Goal: Information Seeking & Learning: Learn about a topic

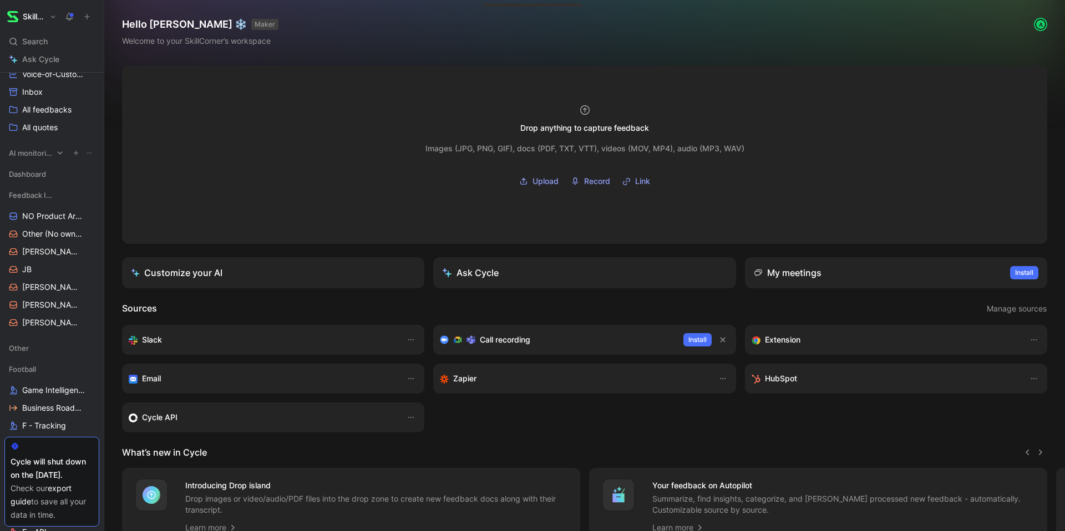
scroll to position [193, 0]
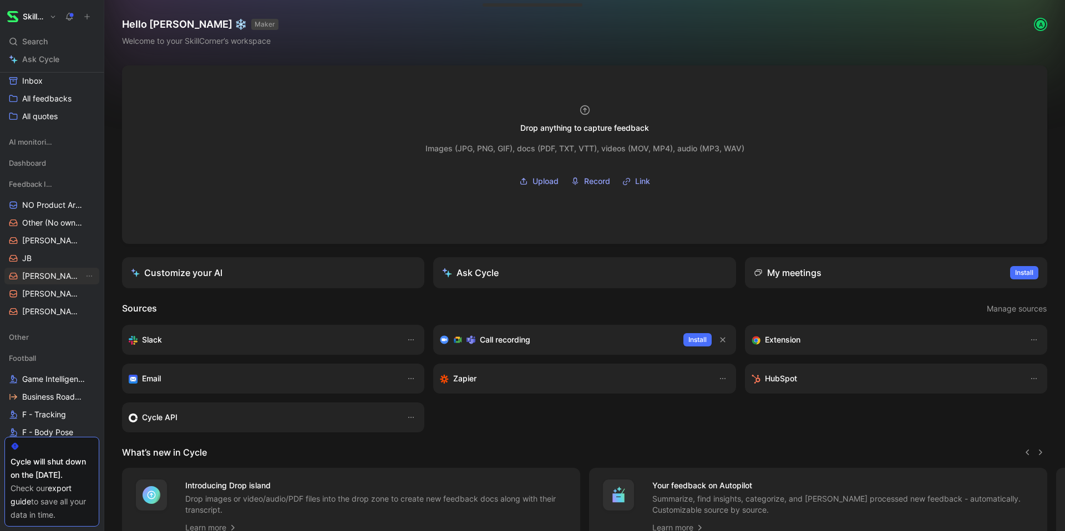
click at [32, 281] on span "[PERSON_NAME]" at bounding box center [53, 276] width 62 height 11
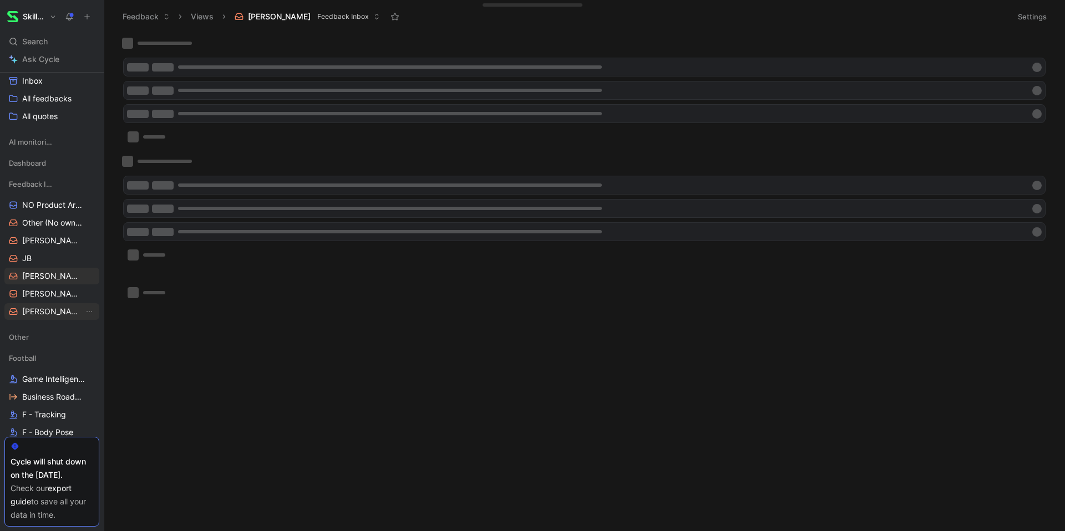
click at [34, 308] on span "[PERSON_NAME]" at bounding box center [53, 311] width 62 height 11
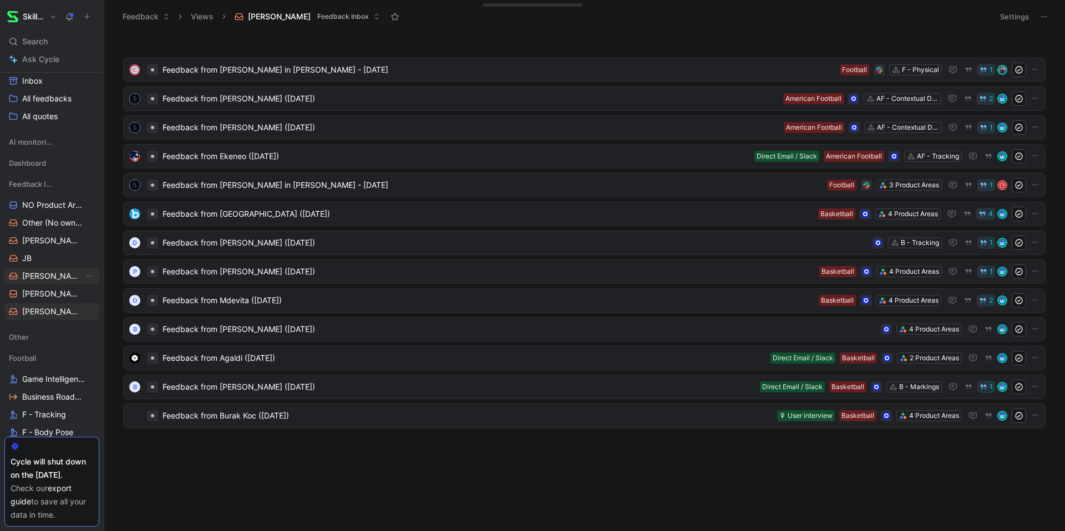
scroll to position [373, 0]
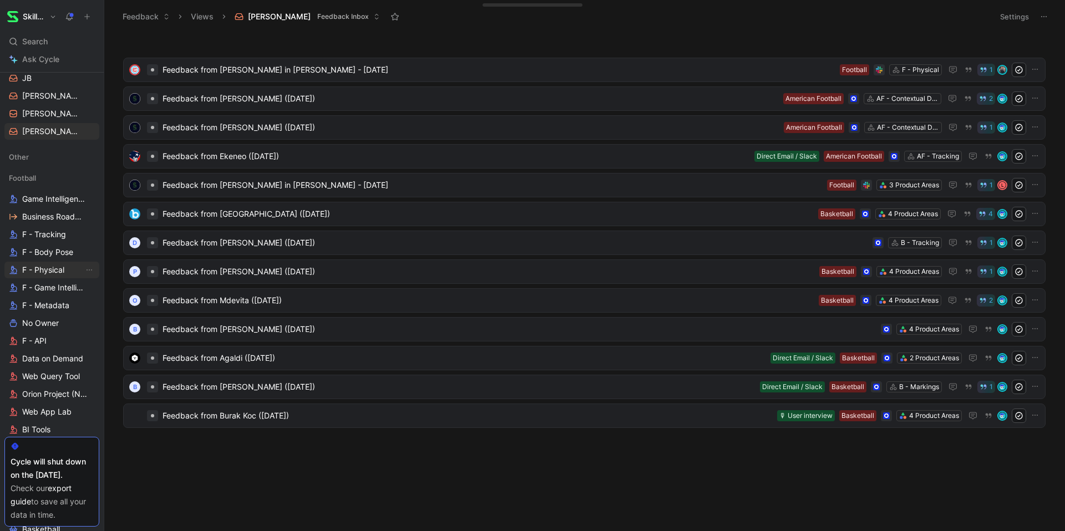
click at [57, 262] on link "F - Physical" at bounding box center [51, 270] width 95 height 17
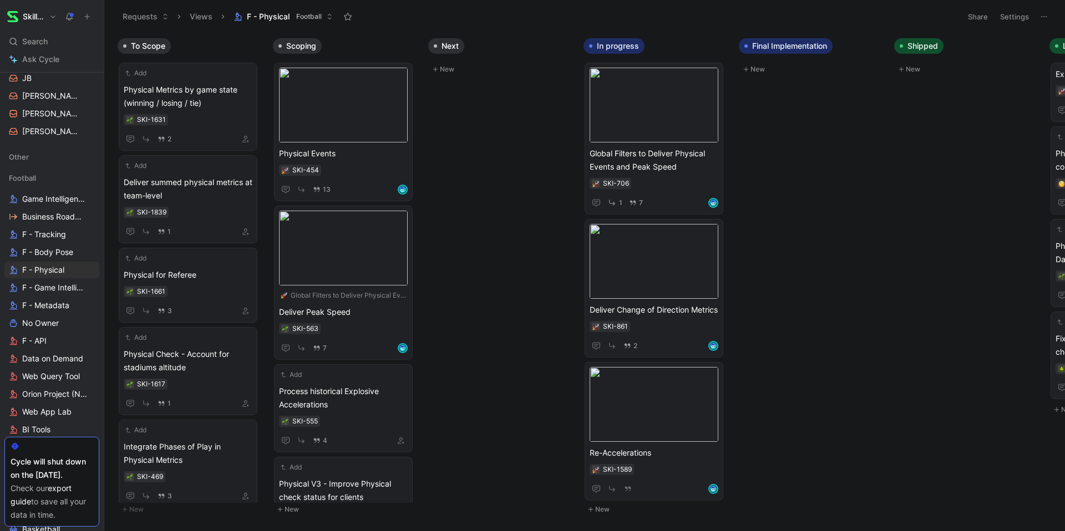
scroll to position [0, 6]
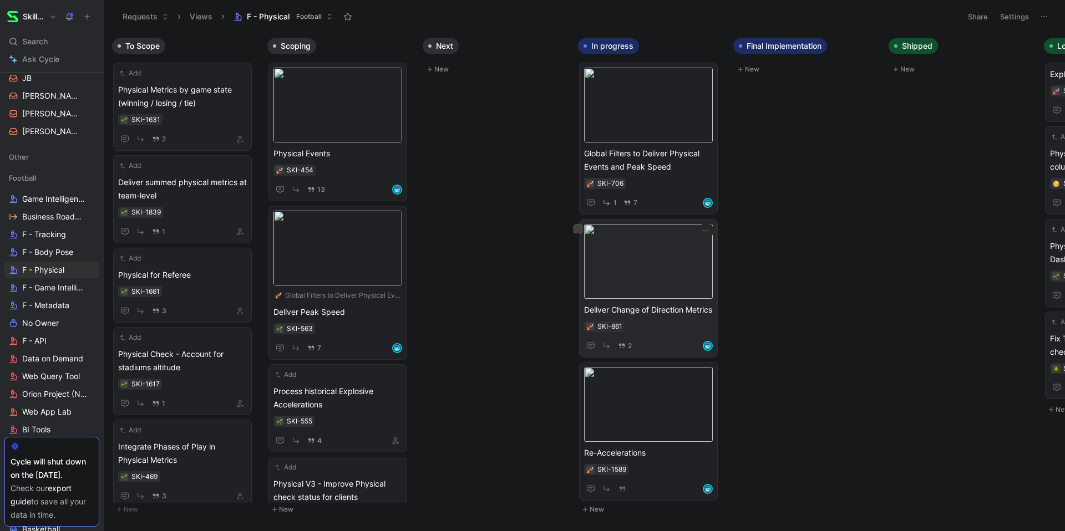
click at [658, 310] on span "Deliver Change of Direction Metrics" at bounding box center [648, 309] width 129 height 13
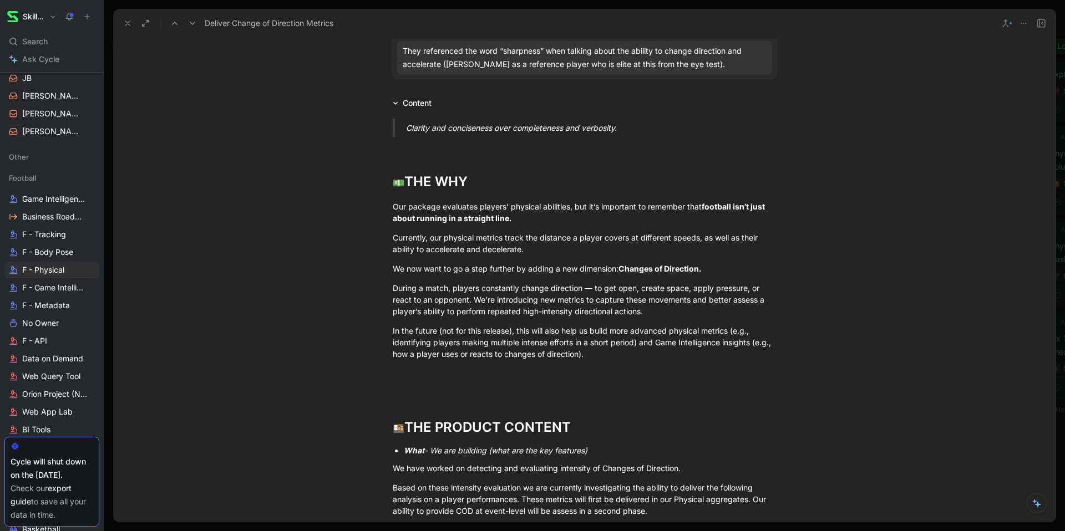
scroll to position [345, 0]
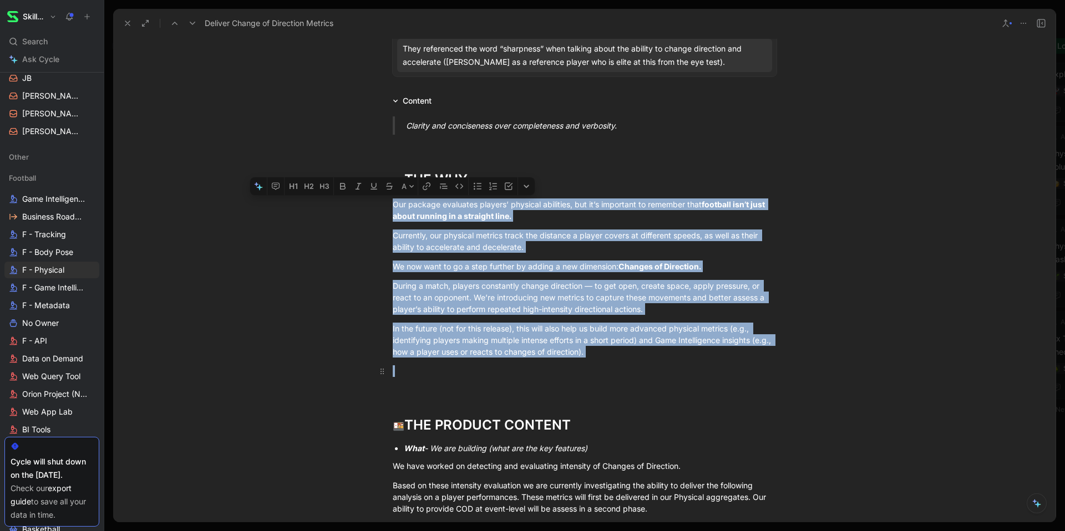
drag, startPoint x: 394, startPoint y: 206, endPoint x: 650, endPoint y: 368, distance: 303.8
copy div "Our package evaluates players’ physical abilities, but it’s important to rememb…"
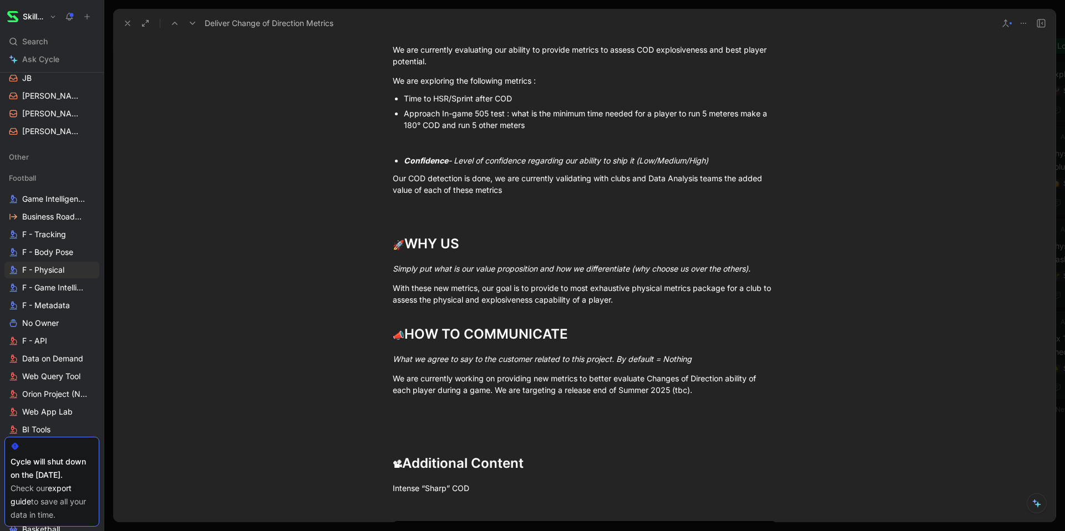
scroll to position [1235, 0]
